Goal: Task Accomplishment & Management: Manage account settings

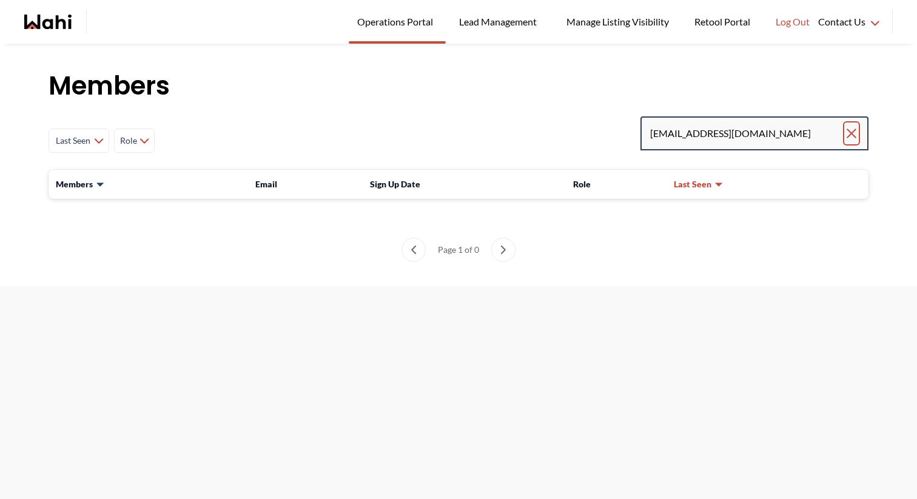
click at [852, 135] on icon "Clear search" at bounding box center [851, 133] width 15 height 15
click at [799, 134] on input "Search input" at bounding box center [747, 134] width 195 height 22
paste input "[EMAIL_ADDRESS][DOMAIN_NAME]"
type input "[EMAIL_ADDRESS][DOMAIN_NAME]"
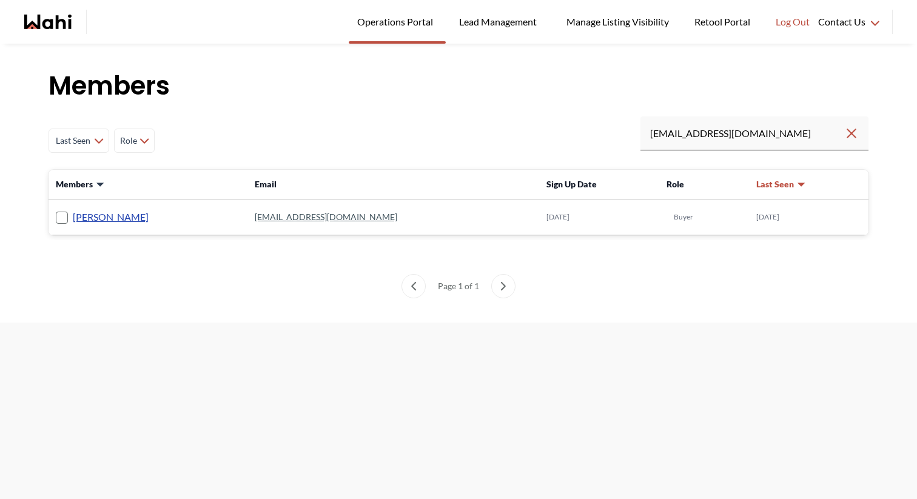
click at [149, 214] on link "[PERSON_NAME]" at bounding box center [111, 217] width 76 height 16
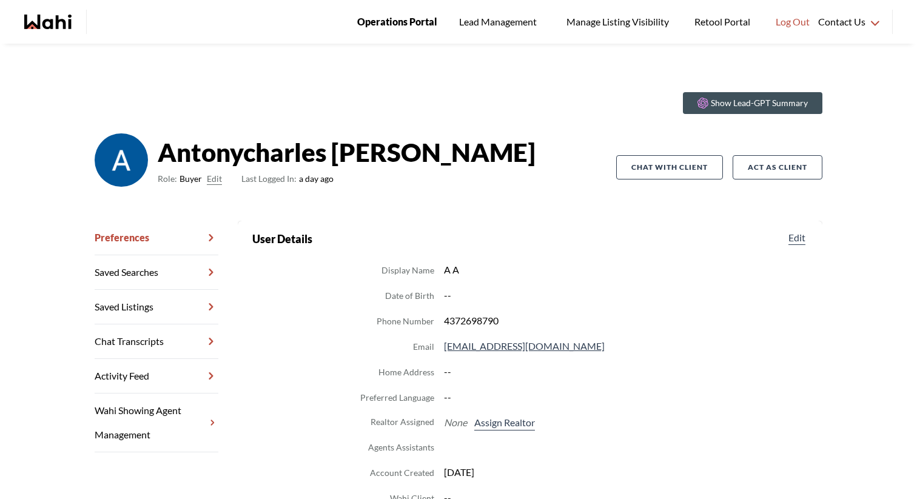
click at [417, 24] on span "Operations Portal" at bounding box center [397, 22] width 80 height 16
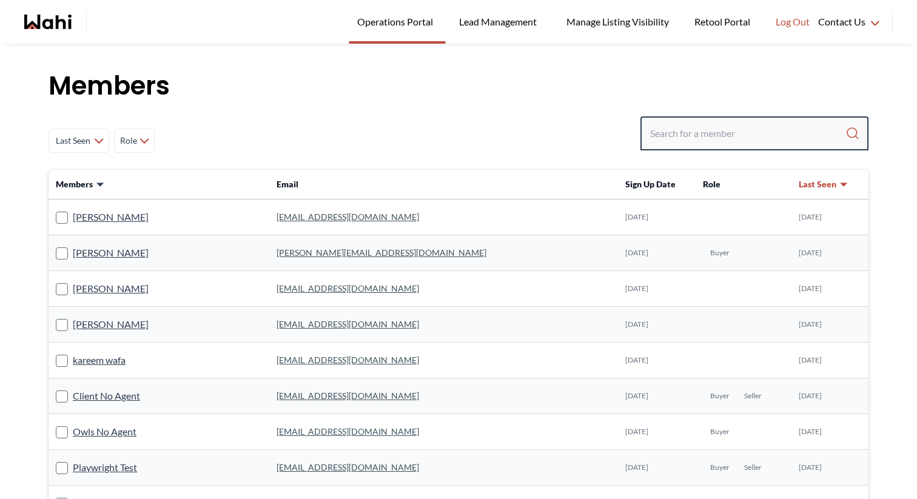
click at [718, 129] on input "Search input" at bounding box center [747, 134] width 195 height 22
type input "antonycharles"
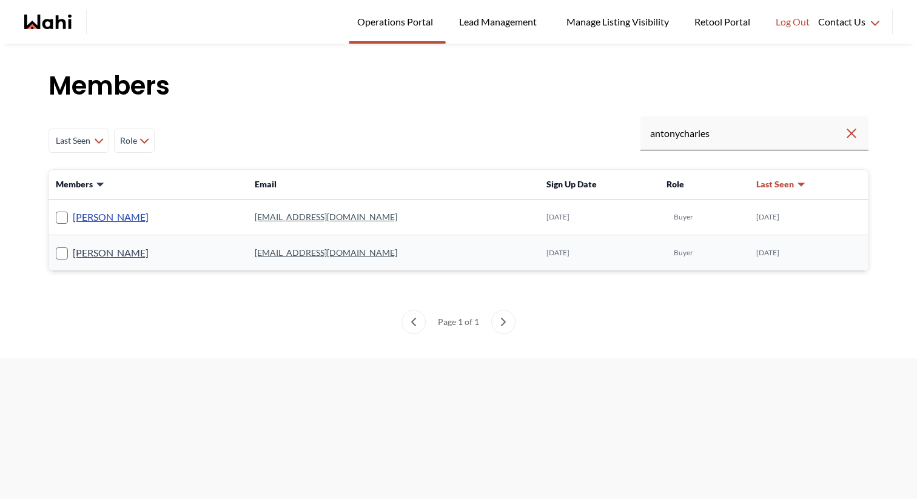
click at [149, 223] on link "[PERSON_NAME]" at bounding box center [111, 217] width 76 height 16
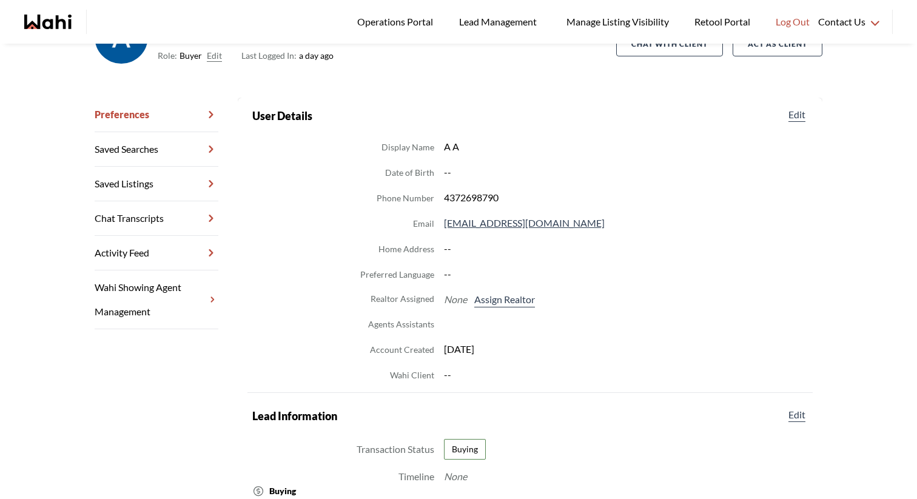
scroll to position [44, 0]
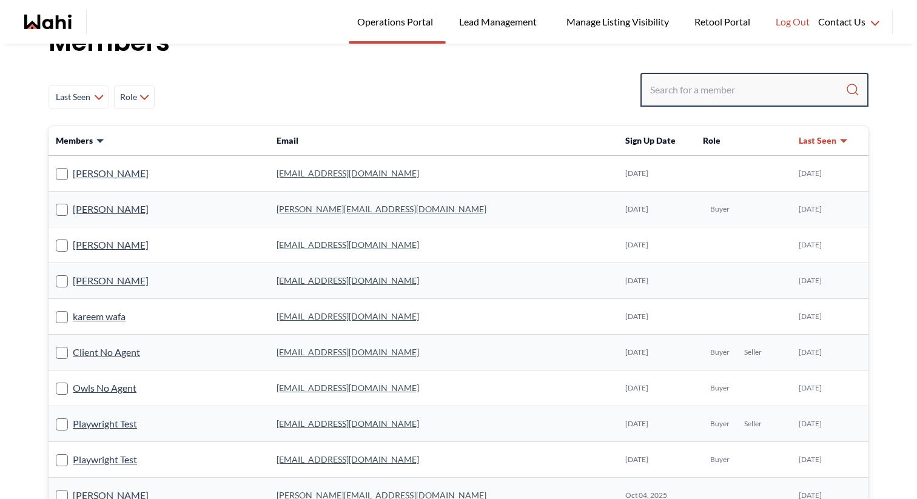
click at [728, 92] on input "Search input" at bounding box center [747, 90] width 195 height 22
type input "antonycharles"
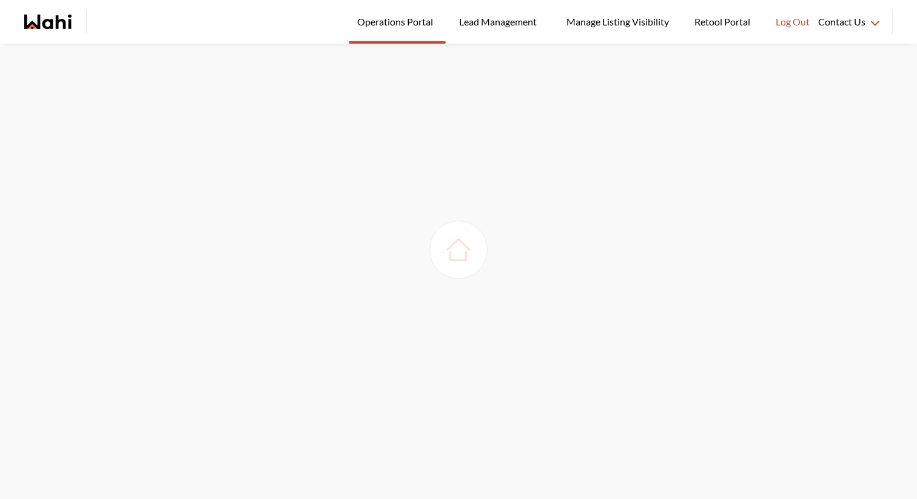
scroll to position [0, 0]
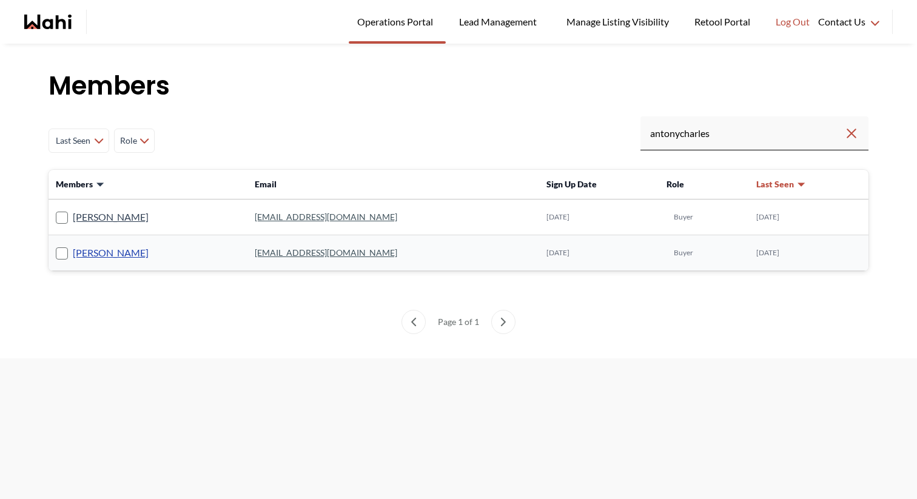
click at [149, 249] on link "[PERSON_NAME]" at bounding box center [111, 253] width 76 height 16
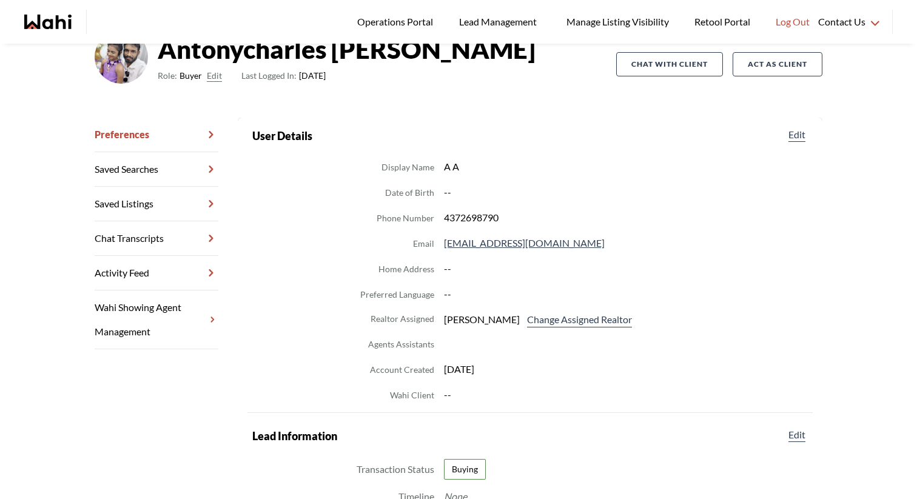
scroll to position [121, 0]
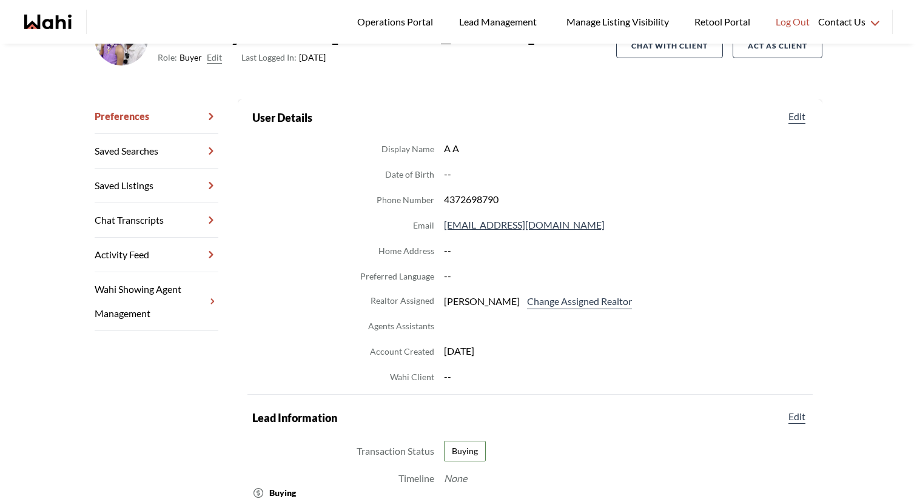
scroll to position [44, 0]
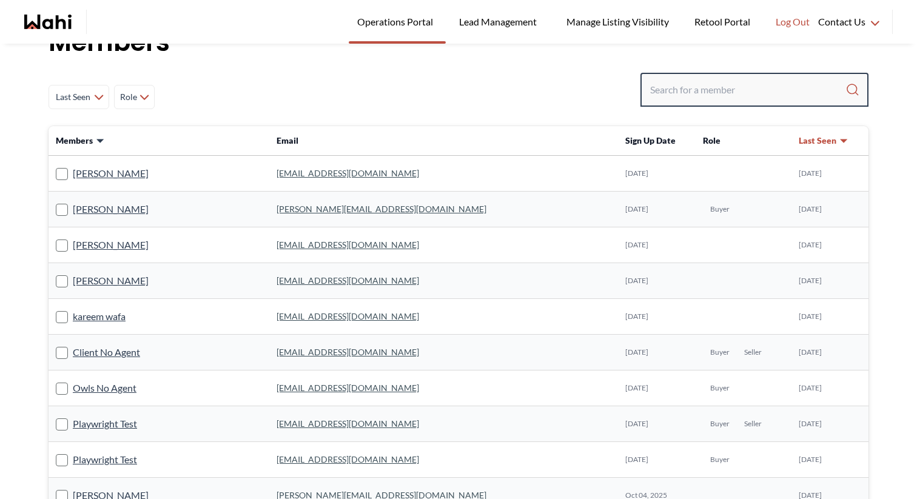
click at [678, 96] on input "Search input" at bounding box center [747, 90] width 195 height 22
type input "antonycharles"
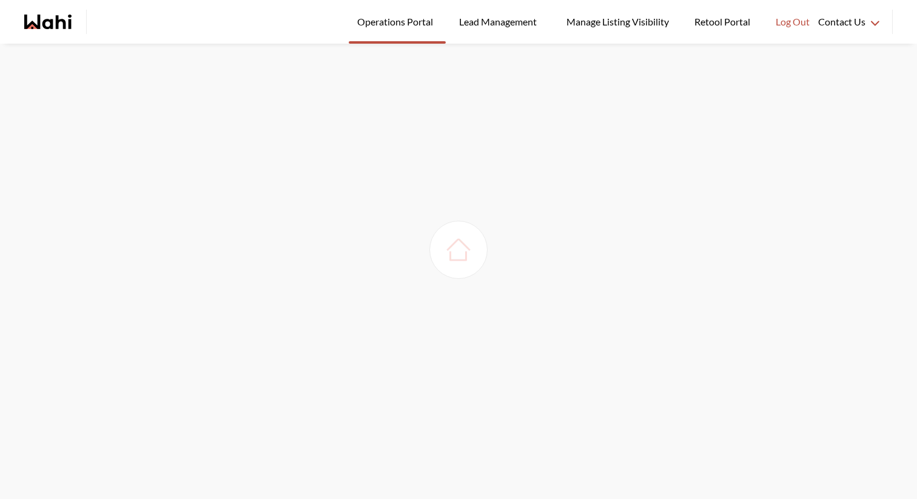
scroll to position [0, 0]
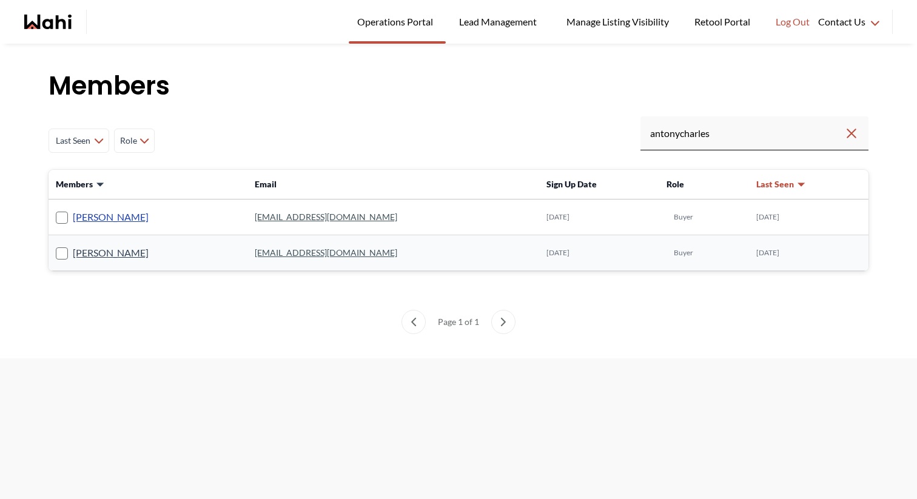
click at [149, 219] on link "[PERSON_NAME]" at bounding box center [111, 217] width 76 height 16
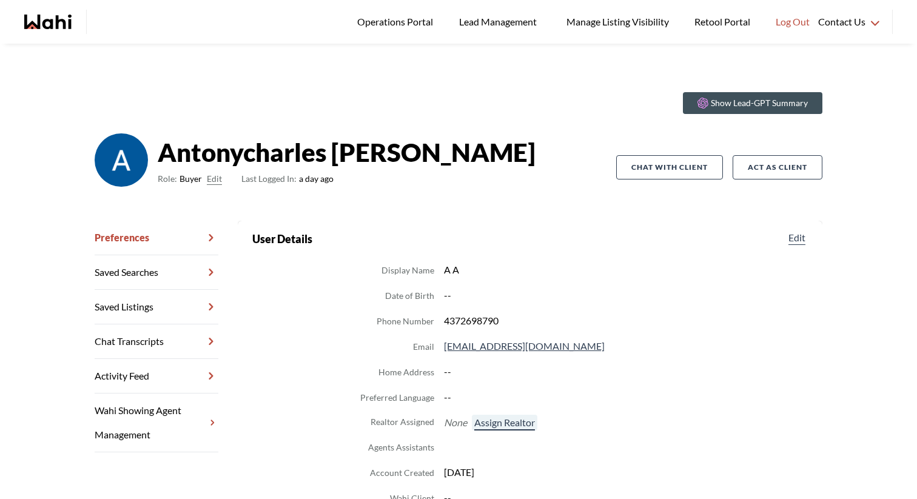
click at [491, 427] on button "Assign Realtor" at bounding box center [505, 423] width 66 height 16
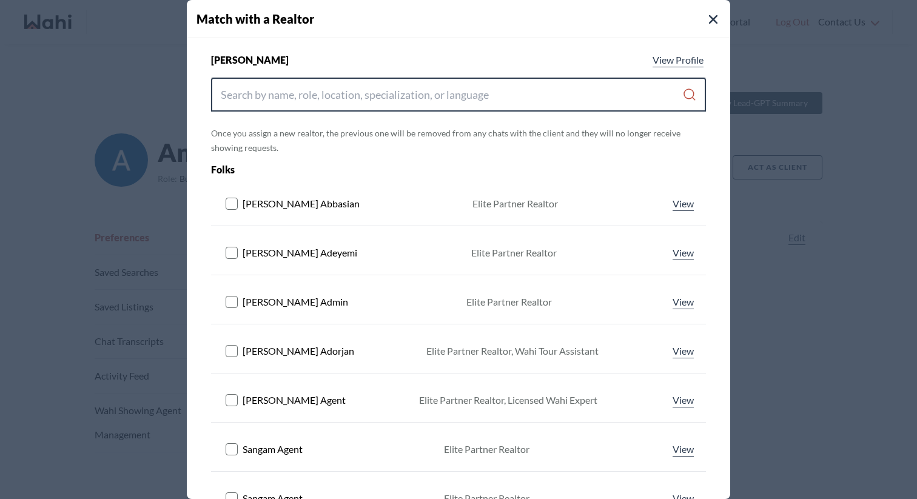
click at [412, 98] on input "Search input" at bounding box center [452, 95] width 462 height 22
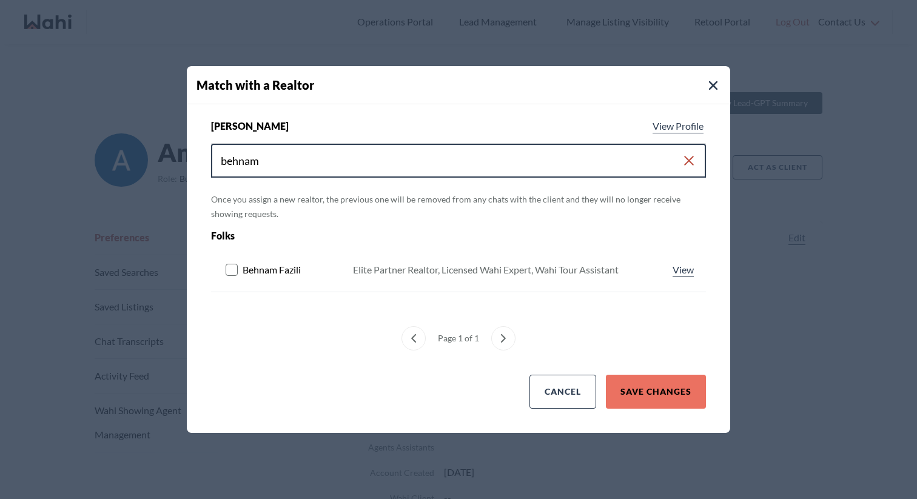
type input "behnam"
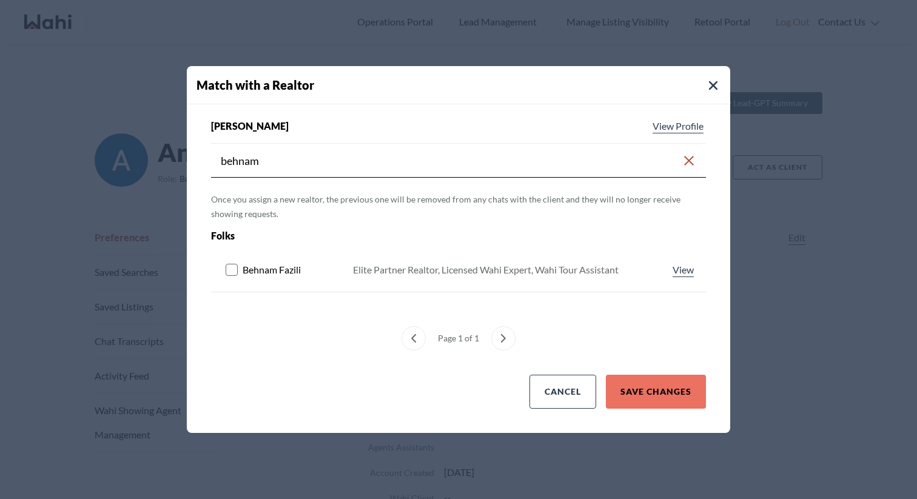
click at [249, 264] on span "Behnam Fazili" at bounding box center [272, 270] width 58 height 15
click at [226, 267] on rect at bounding box center [232, 270] width 12 height 12
click at [676, 392] on button "Save Changes" at bounding box center [656, 392] width 100 height 34
